Goal: Information Seeking & Learning: Learn about a topic

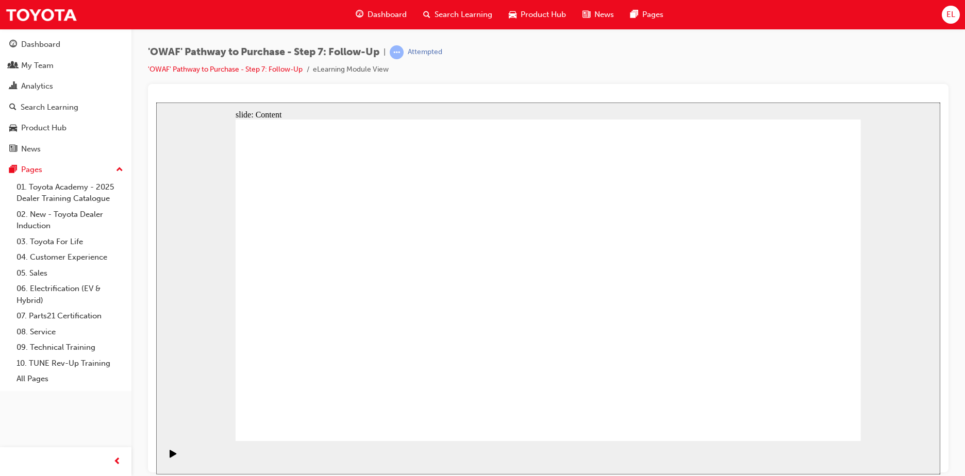
drag, startPoint x: 728, startPoint y: 148, endPoint x: 728, endPoint y: 192, distance: 44.3
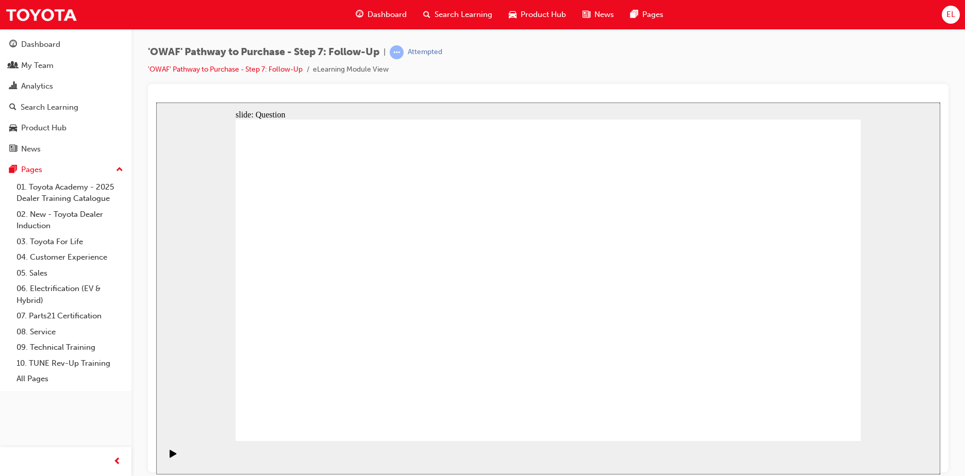
radio input "true"
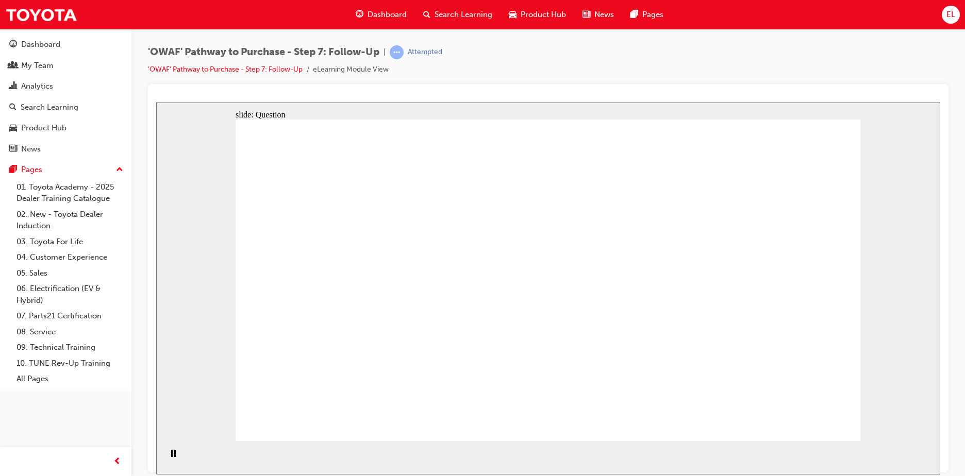
drag, startPoint x: 455, startPoint y: 366, endPoint x: 576, endPoint y: 240, distance: 174.6
drag, startPoint x: 560, startPoint y: 400, endPoint x: 436, endPoint y: 278, distance: 173.4
drag, startPoint x: 638, startPoint y: 372, endPoint x: 451, endPoint y: 312, distance: 196.4
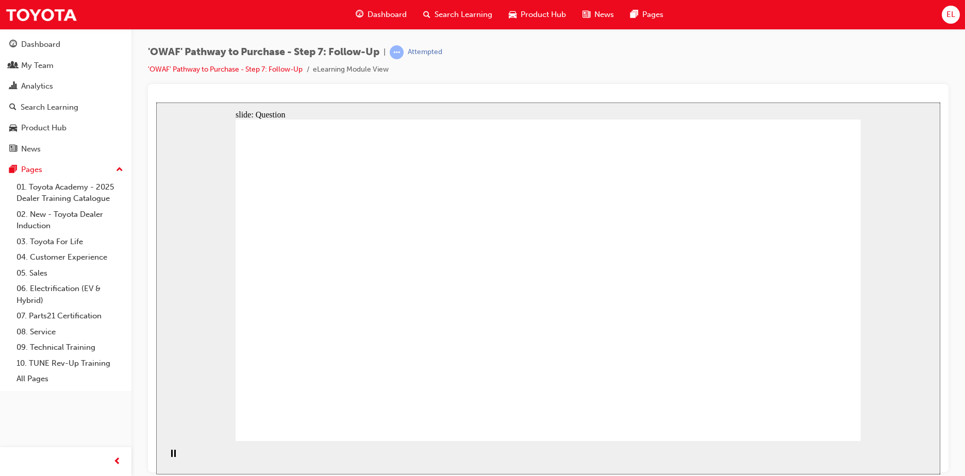
radio input "true"
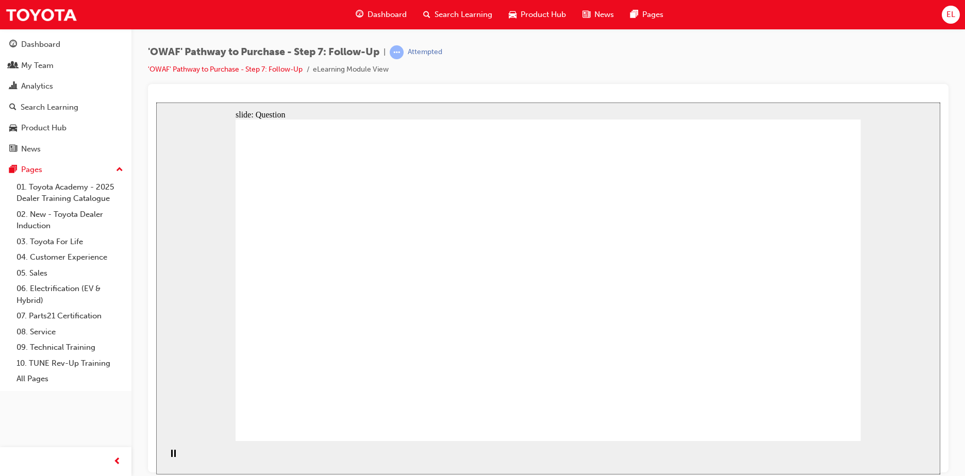
radio input "true"
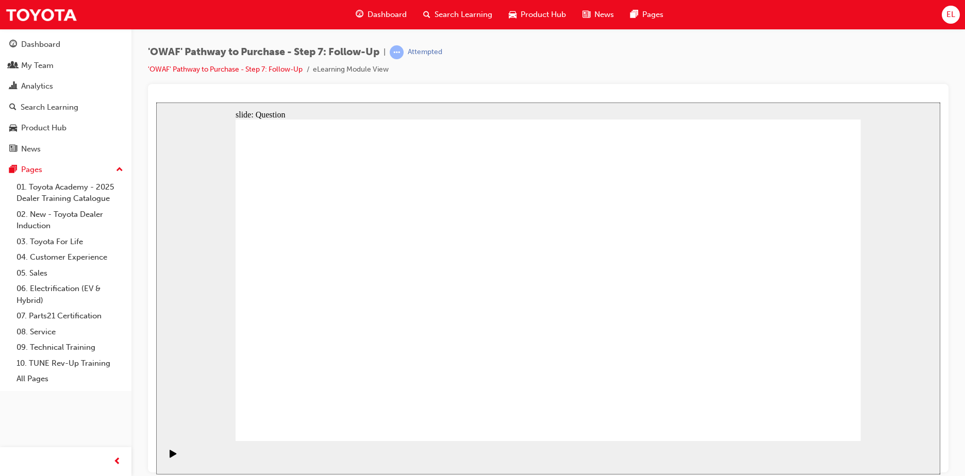
radio input "true"
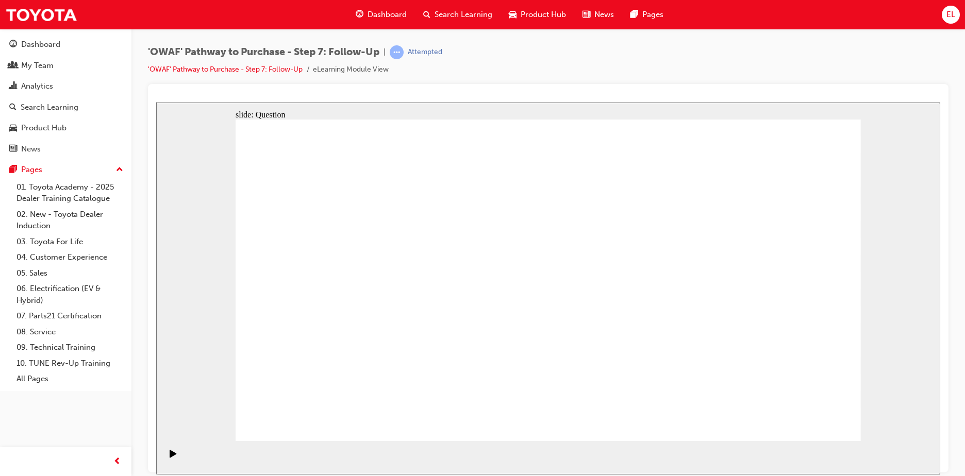
radio input "true"
